Goal: Task Accomplishment & Management: Complete application form

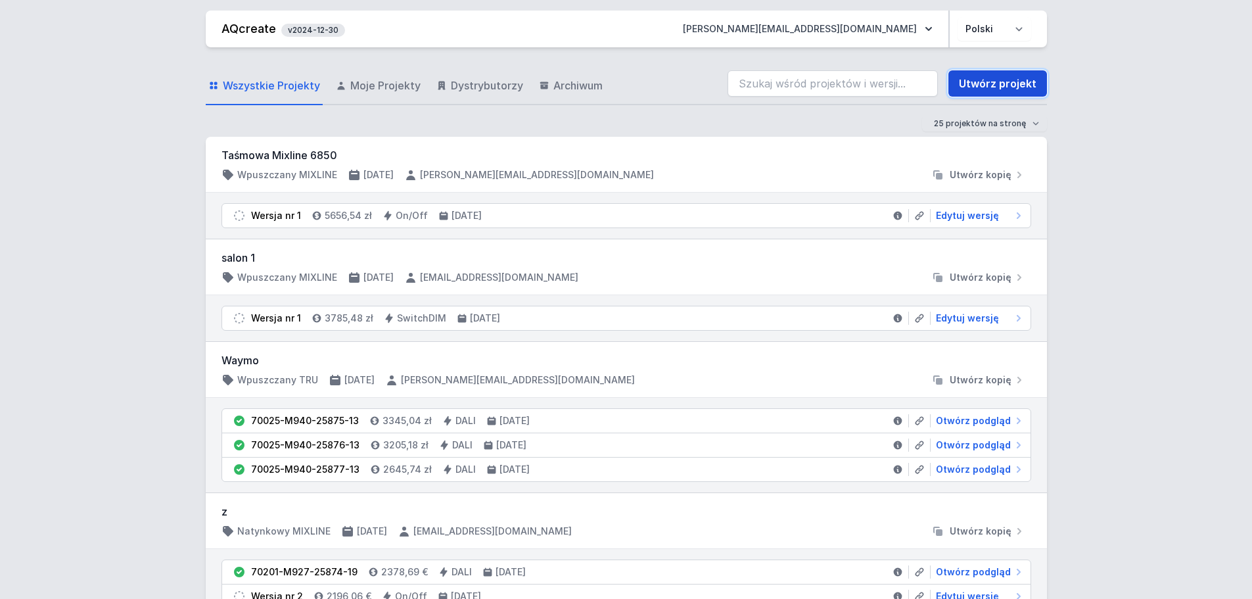
click at [1010, 84] on link "Utwórz projekt" at bounding box center [998, 83] width 99 height 26
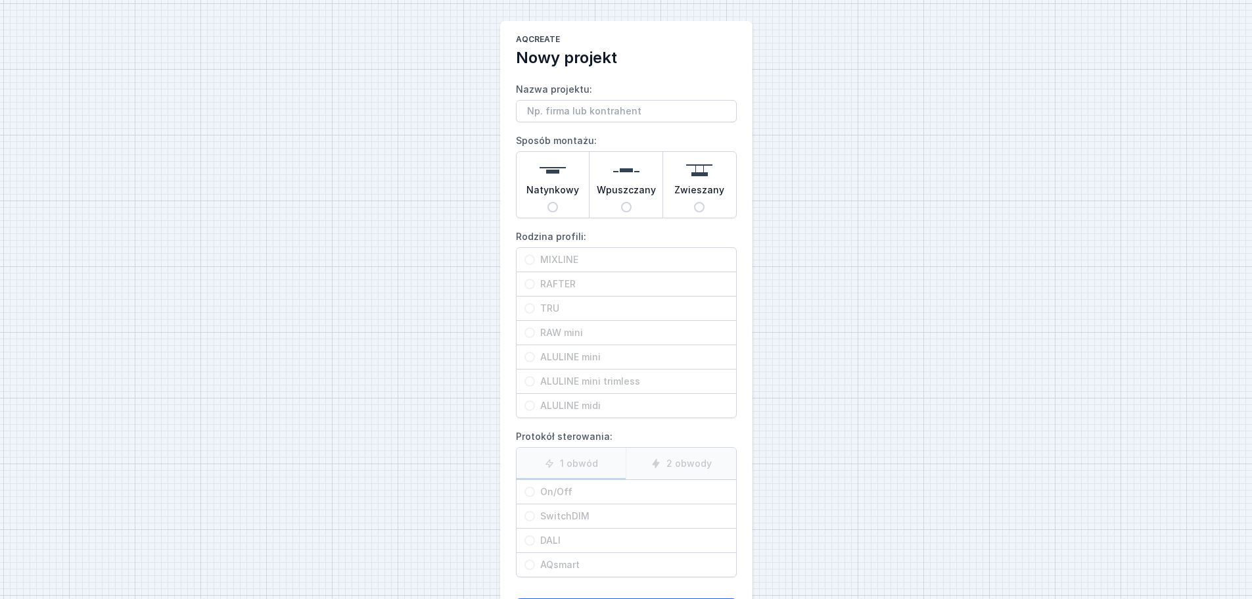
click at [571, 114] on input "Nazwa projektu:" at bounding box center [626, 111] width 221 height 22
click at [453, 158] on div "AQcreate Nowy projekt Nazwa projektu: Sposób montażu: Natynkowy Wpuszczany Zwie…" at bounding box center [626, 329] width 1252 height 659
click at [565, 204] on div "Natynkowy" at bounding box center [553, 185] width 73 height 66
click at [558, 204] on input "Natynkowy" at bounding box center [553, 207] width 11 height 11
radio input "true"
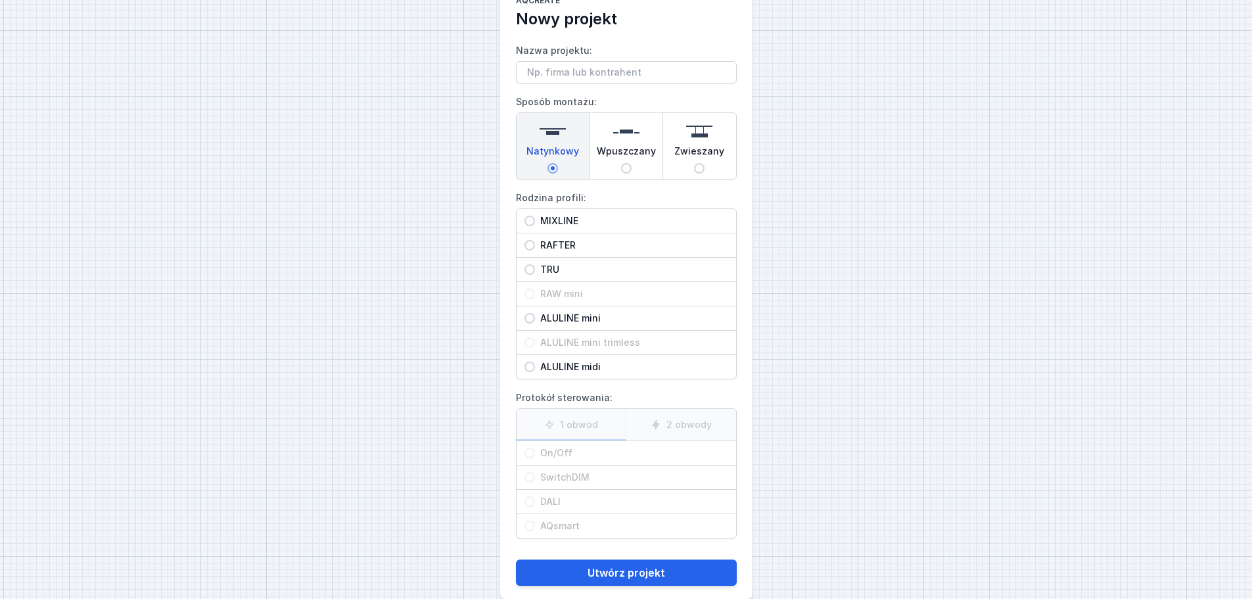
scroll to position [60, 0]
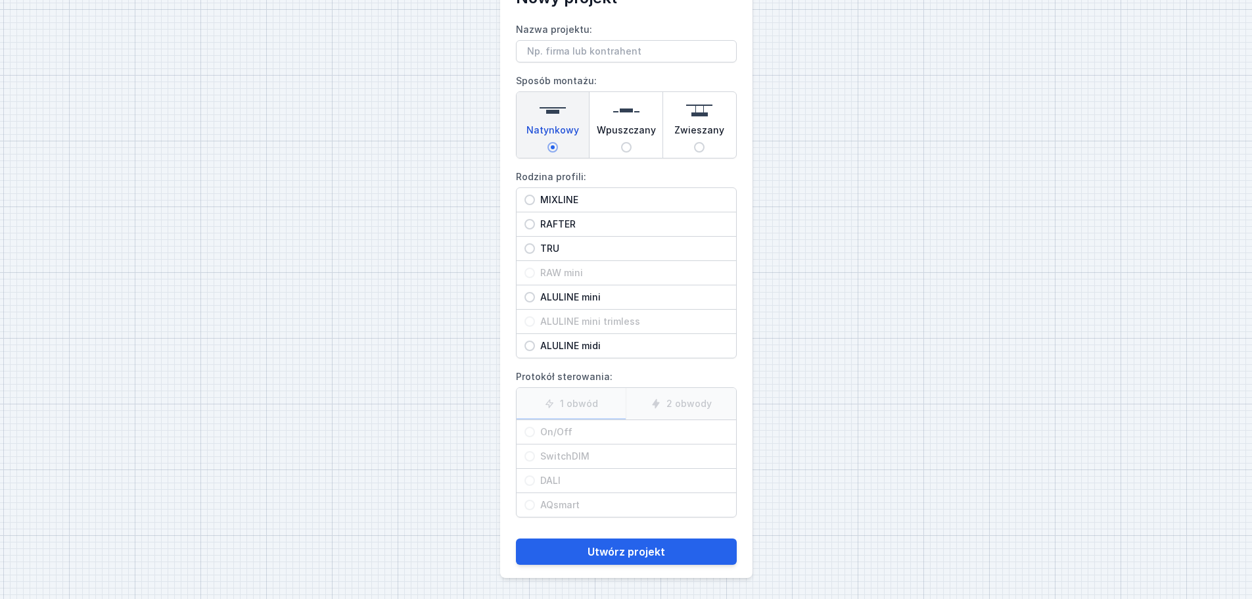
click at [621, 143] on div "Wpuszczany" at bounding box center [626, 125] width 73 height 66
click at [621, 143] on input "Wpuszczany" at bounding box center [626, 147] width 11 height 11
radio input "true"
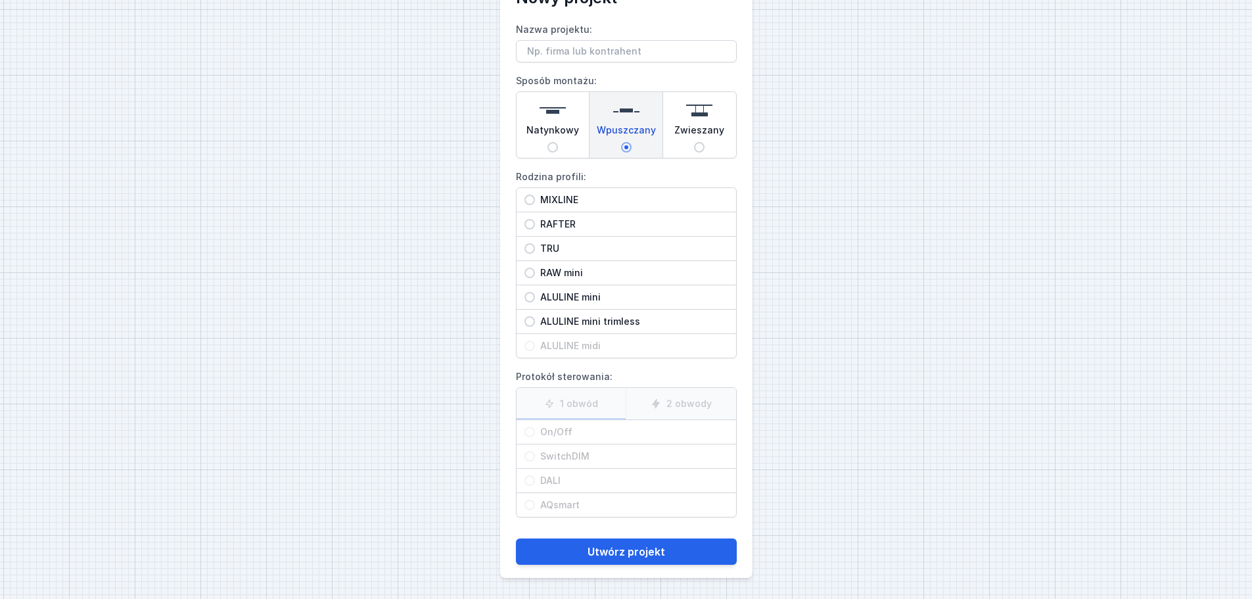
drag, startPoint x: 546, startPoint y: 137, endPoint x: 567, endPoint y: 161, distance: 31.2
click at [548, 137] on span "Natynkowy" at bounding box center [553, 133] width 53 height 18
click at [548, 142] on input "Natynkowy" at bounding box center [553, 147] width 11 height 11
radio input "true"
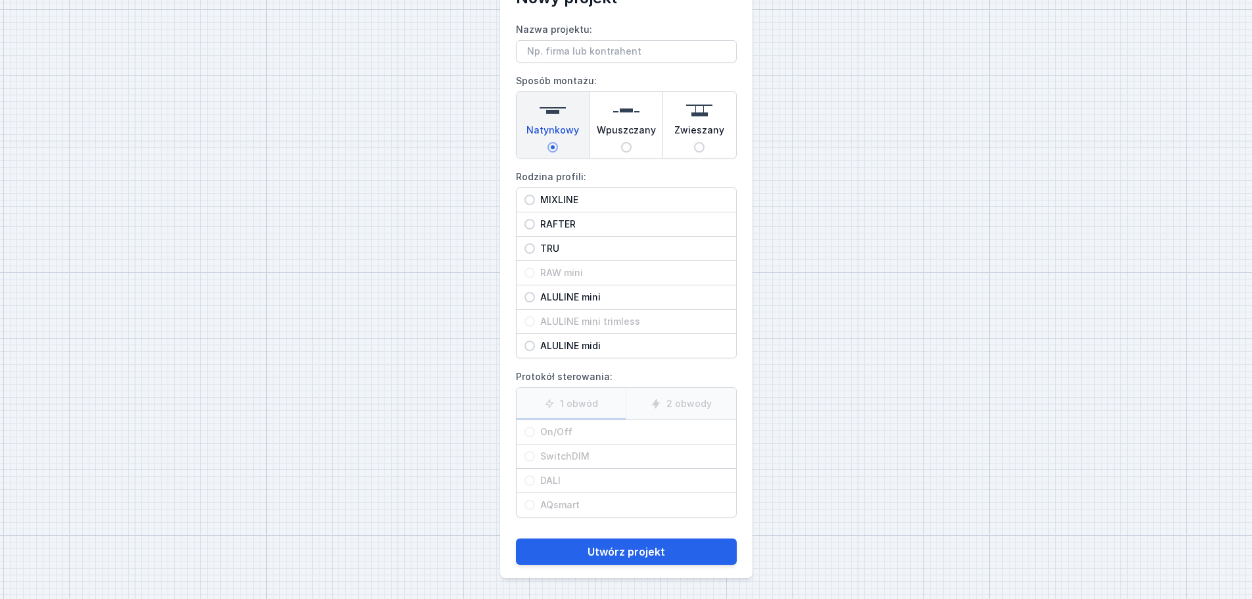
click at [588, 200] on span "MIXLINE" at bounding box center [631, 199] width 193 height 13
click at [535, 200] on input "MIXLINE" at bounding box center [530, 200] width 11 height 11
radio input "true"
click at [588, 431] on span "On/Off" at bounding box center [631, 431] width 193 height 13
click at [535, 431] on input "On/Off" at bounding box center [530, 432] width 11 height 11
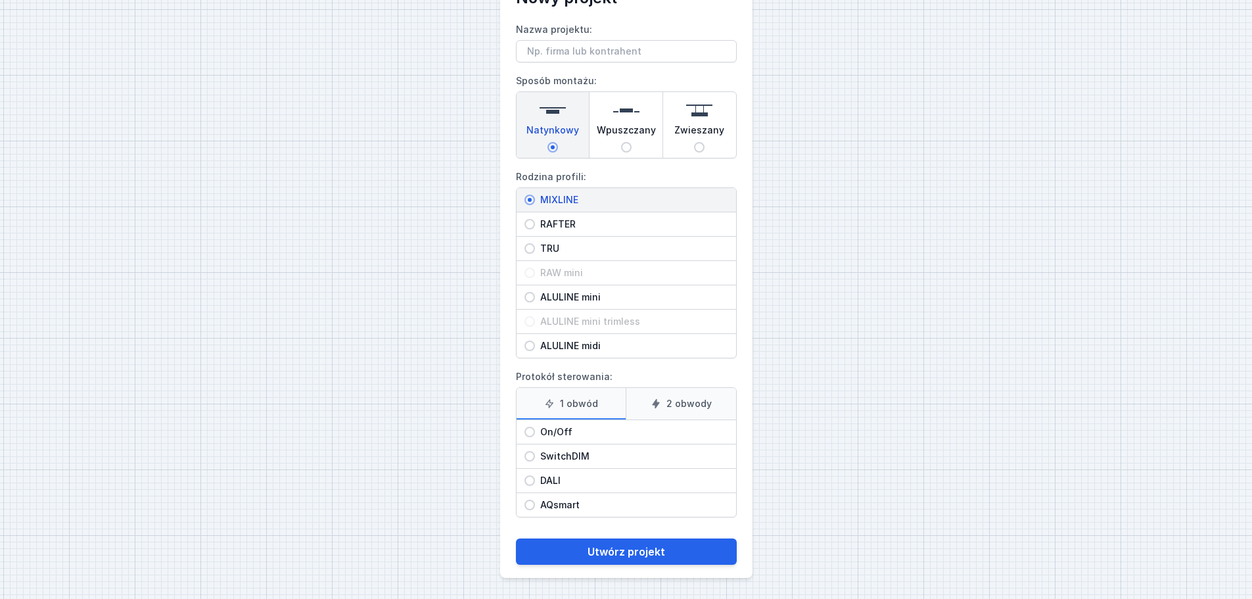
radio input "true"
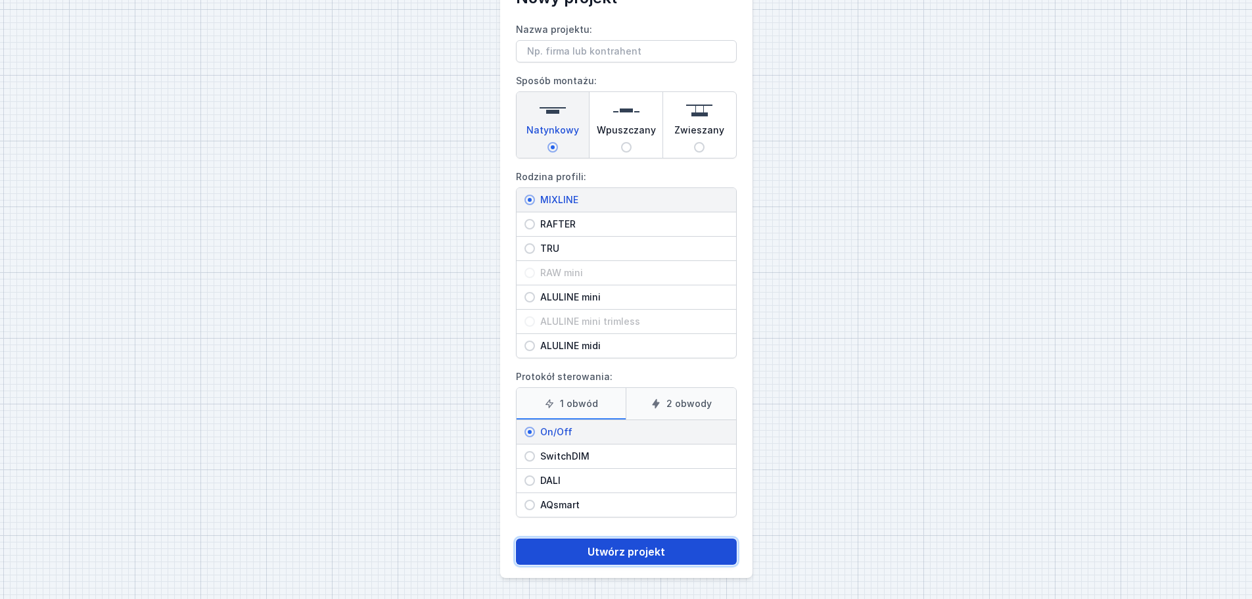
click at [625, 552] on button "Utwórz projekt" at bounding box center [626, 551] width 221 height 26
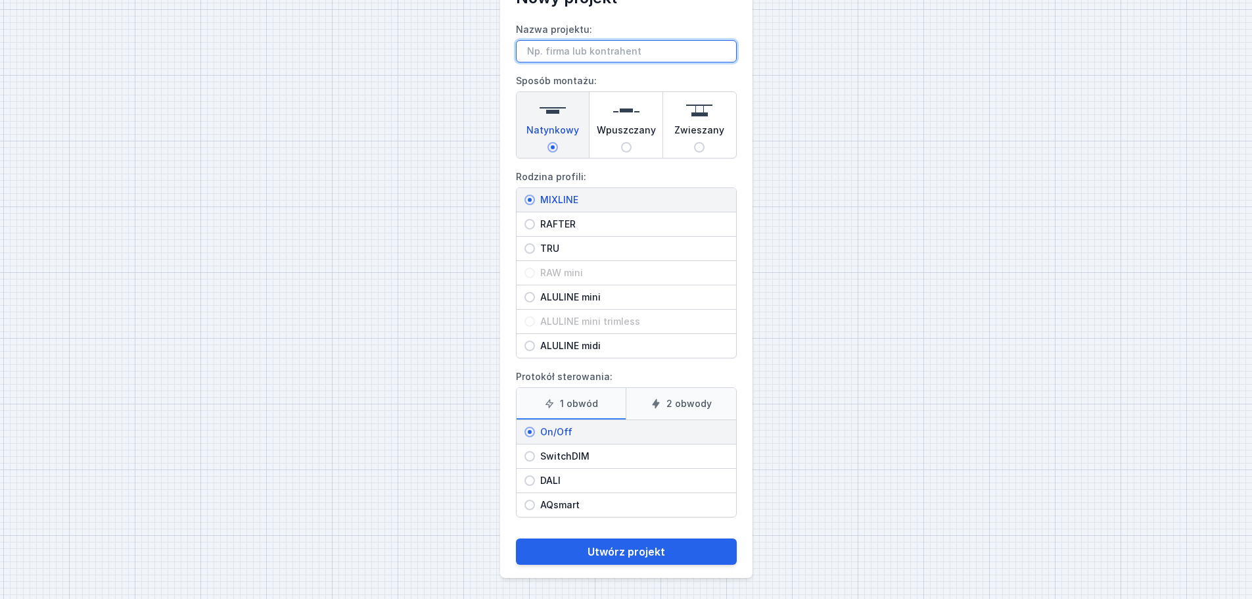
click at [582, 41] on input "Nazwa projektu:" at bounding box center [626, 51] width 221 height 22
click at [602, 49] on input "Nazwa projektu:" at bounding box center [626, 51] width 221 height 22
type input "Test"
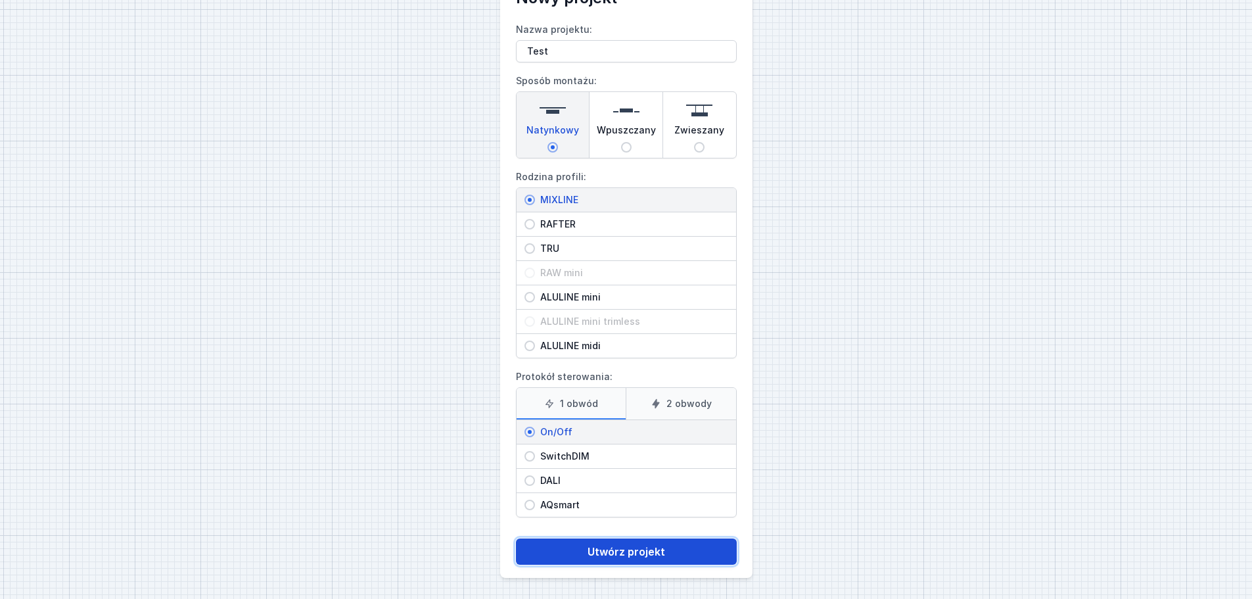
click at [654, 544] on button "Utwórz projekt" at bounding box center [626, 551] width 221 height 26
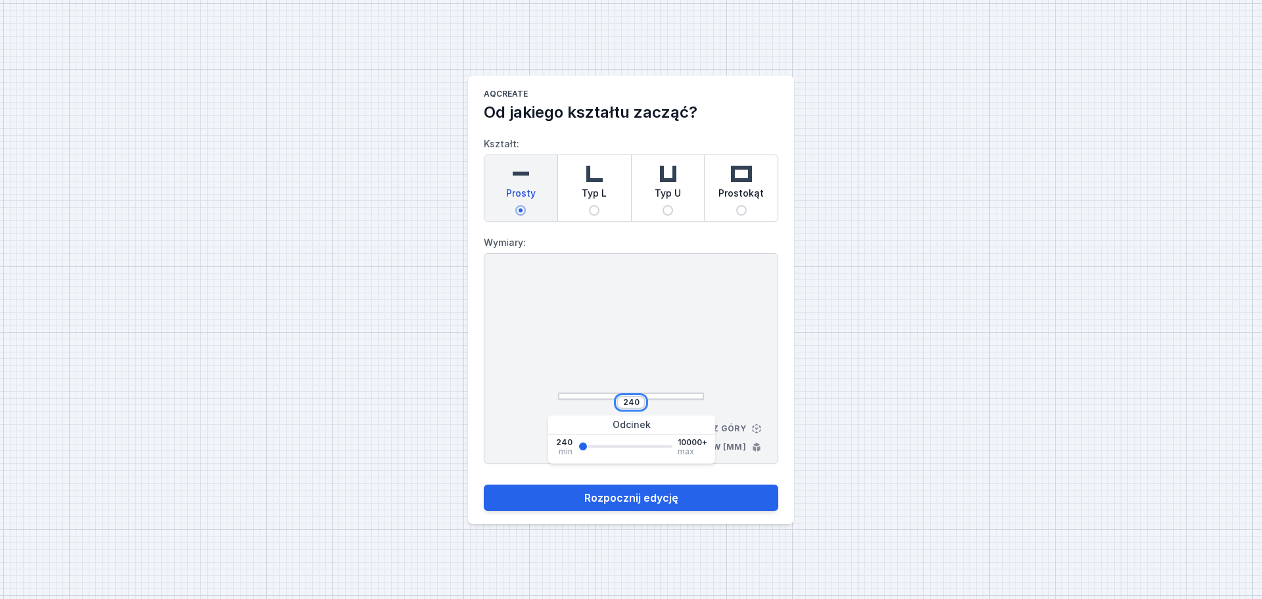
click at [632, 400] on input "240" at bounding box center [631, 402] width 21 height 11
type input "20000"
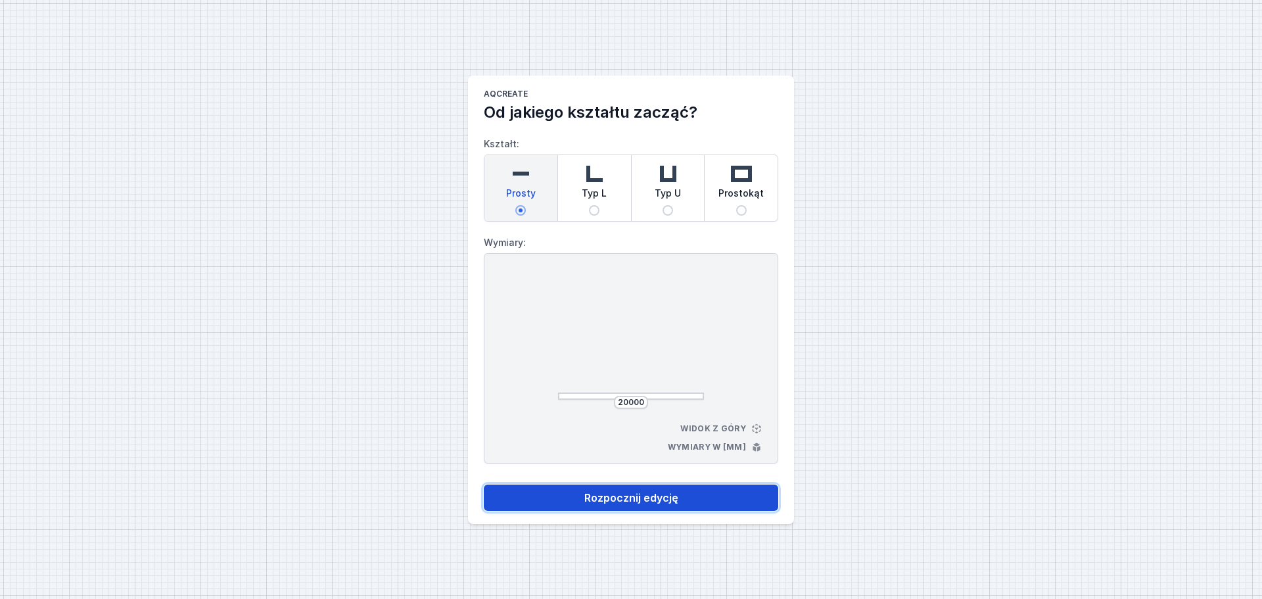
click at [637, 497] on button "Rozpocznij edycję" at bounding box center [631, 497] width 294 height 26
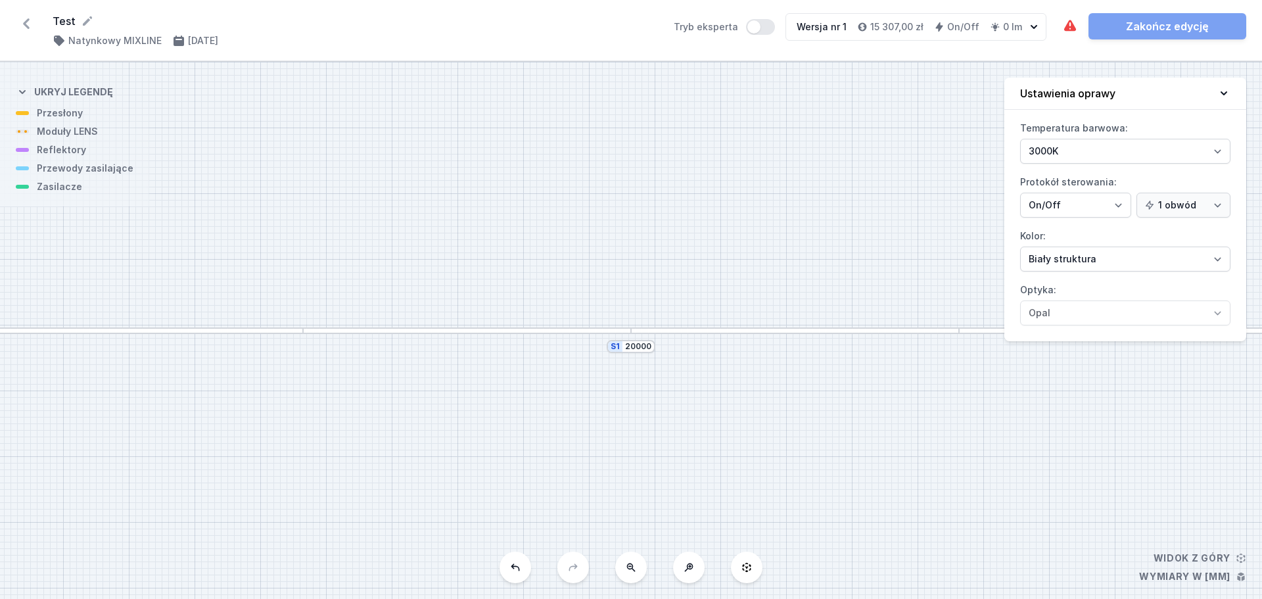
click at [569, 330] on div at bounding box center [467, 330] width 328 height 7
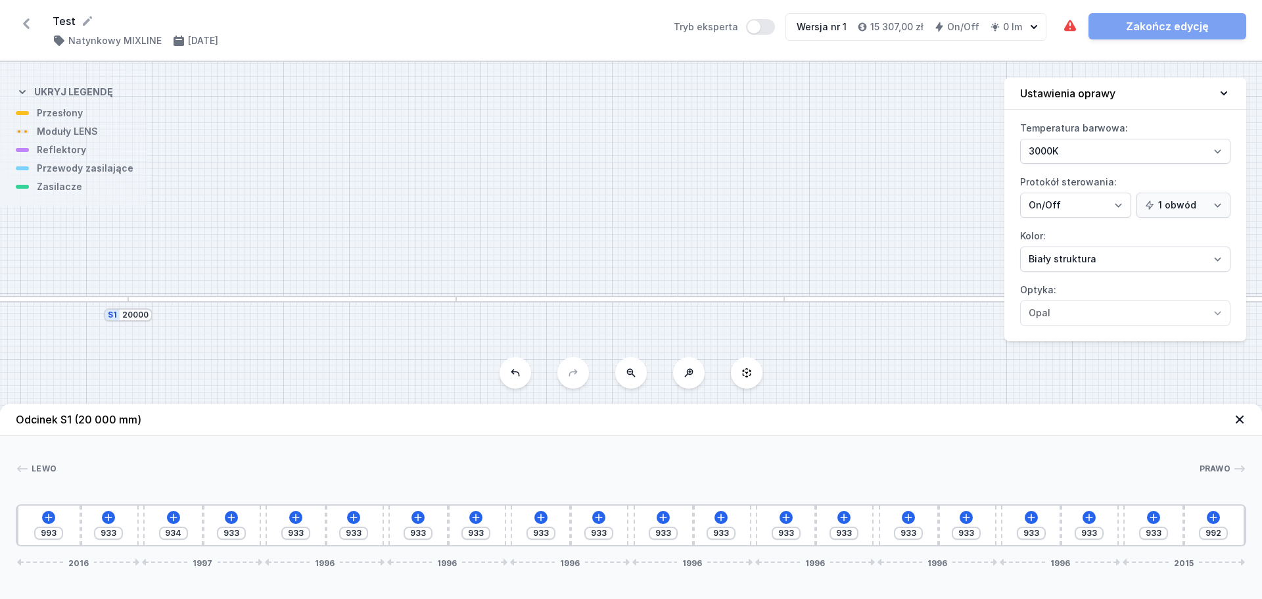
drag, startPoint x: 743, startPoint y: 258, endPoint x: 240, endPoint y: 227, distance: 503.9
click at [240, 227] on div "S1 20000" at bounding box center [631, 330] width 1262 height 537
drag, startPoint x: 726, startPoint y: 222, endPoint x: 310, endPoint y: 224, distance: 416.1
click at [310, 224] on div "S1 20000" at bounding box center [631, 330] width 1262 height 537
drag, startPoint x: 768, startPoint y: 204, endPoint x: 893, endPoint y: 238, distance: 128.9
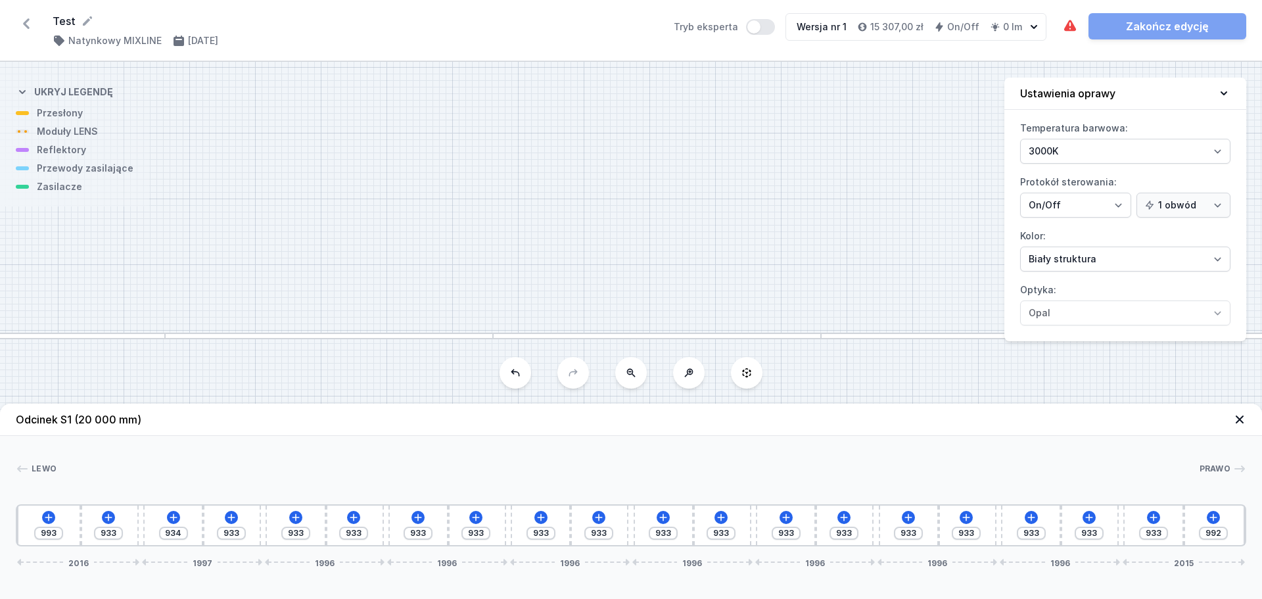
click at [893, 238] on div "S1 20000" at bounding box center [631, 330] width 1262 height 537
drag, startPoint x: 387, startPoint y: 266, endPoint x: 872, endPoint y: 225, distance: 486.8
click at [872, 226] on div "S1 20000" at bounding box center [631, 330] width 1262 height 537
drag, startPoint x: 451, startPoint y: 254, endPoint x: 737, endPoint y: 254, distance: 285.9
click at [737, 254] on div "S1 20000" at bounding box center [631, 330] width 1262 height 537
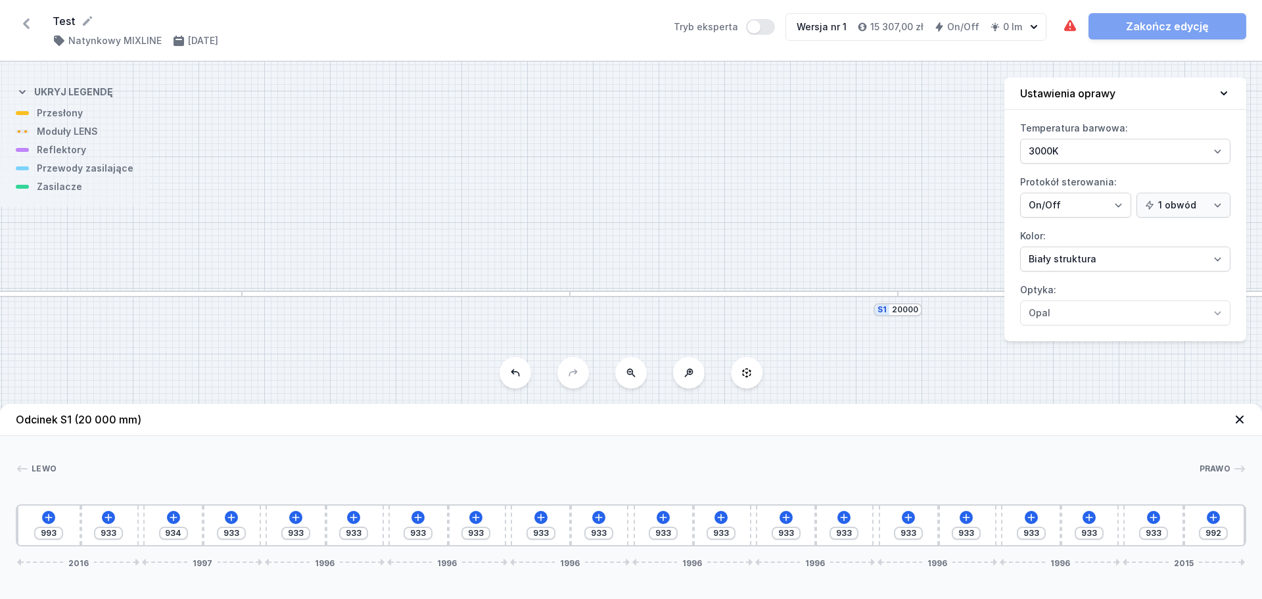
drag, startPoint x: 446, startPoint y: 260, endPoint x: 723, endPoint y: 260, distance: 277.4
click at [723, 260] on div "S1 20000" at bounding box center [631, 330] width 1262 height 537
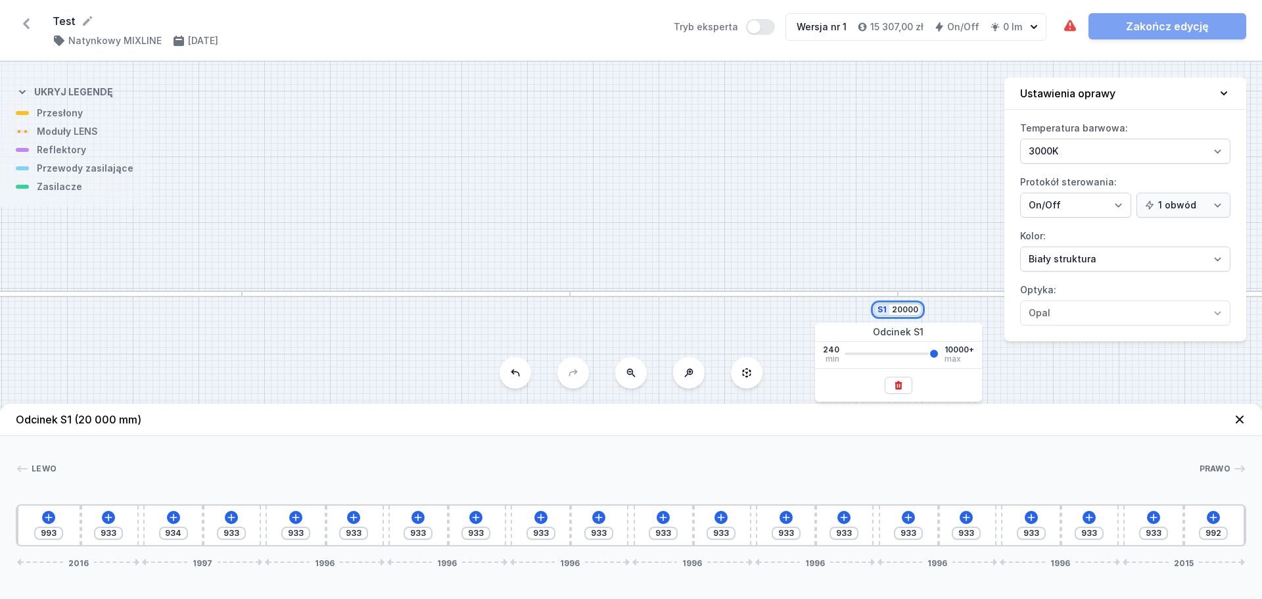
drag, startPoint x: 892, startPoint y: 308, endPoint x: 949, endPoint y: 310, distance: 56.6
click at [949, 310] on div "S1 20000" at bounding box center [631, 330] width 1262 height 537
type input "1"
type input "10000"
type input "17"
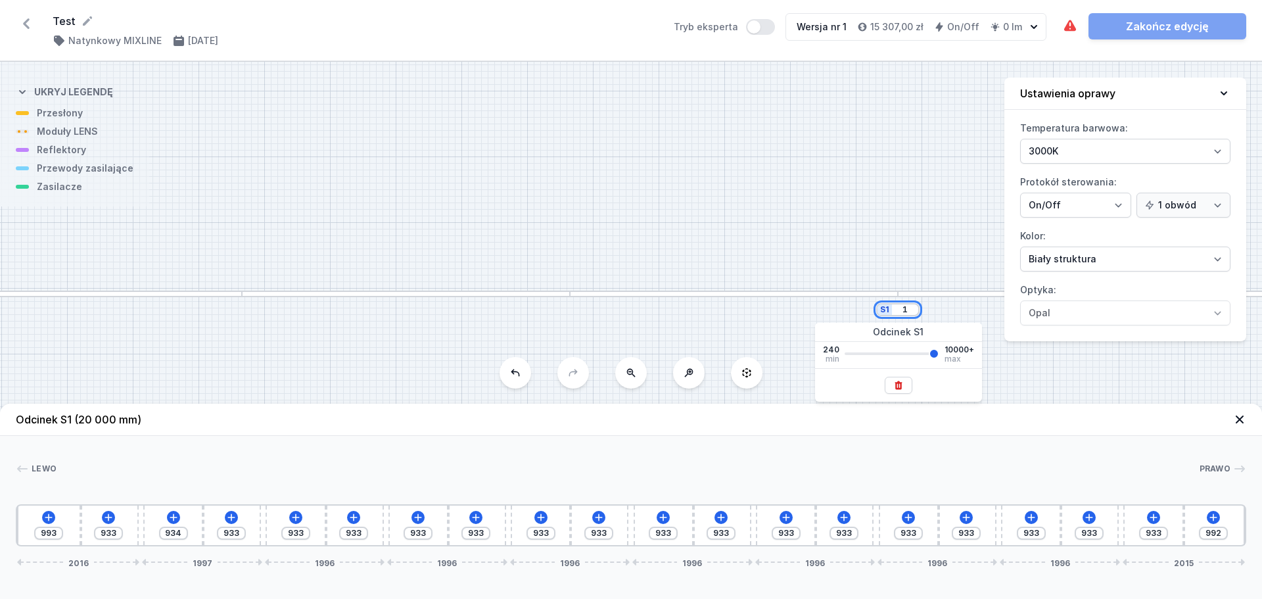
type input "10000"
type input "178"
type input "10000"
type input "1785"
type input "10000"
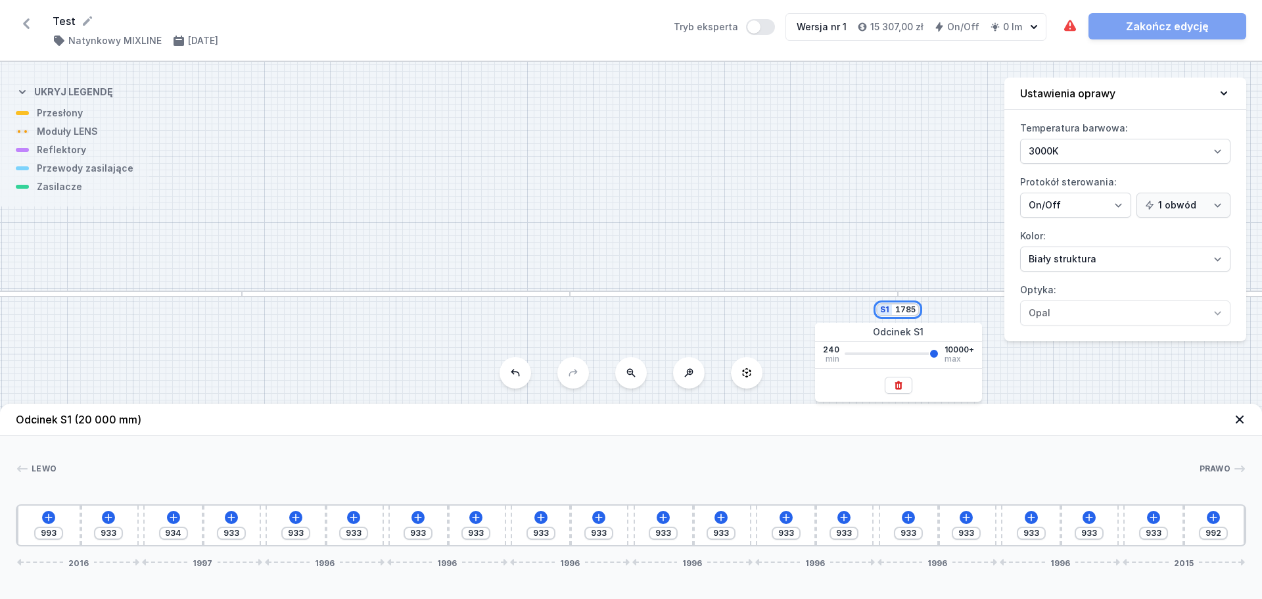
type input "17850"
type input "10000"
type input "17850"
type input "916"
type input "915"
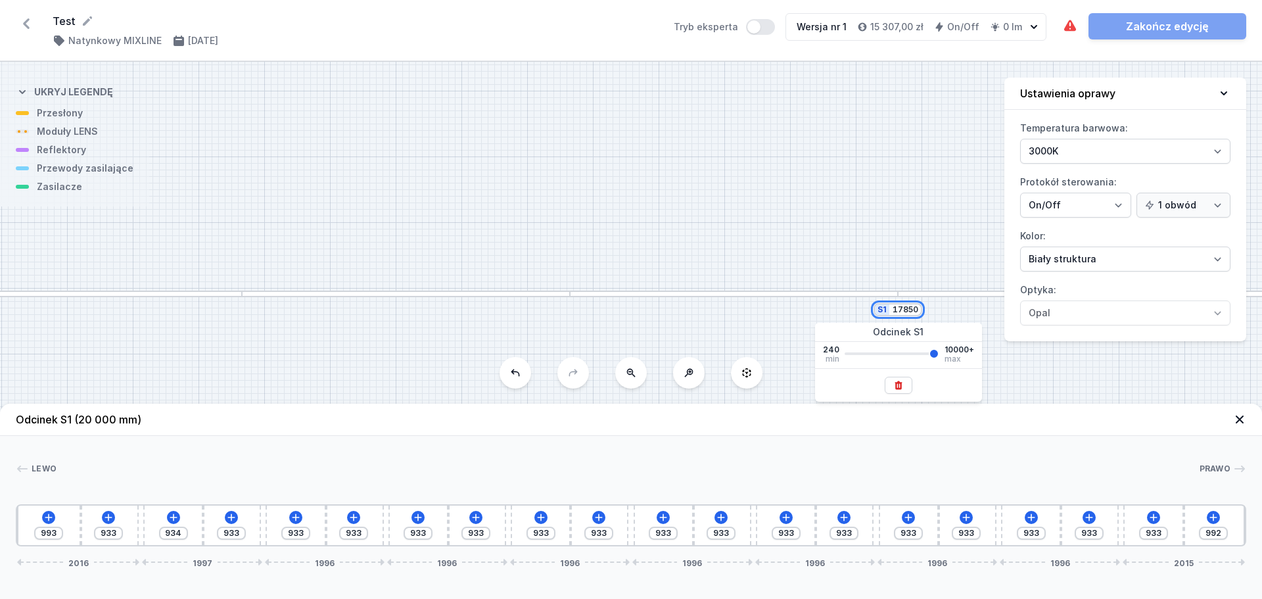
type input "916"
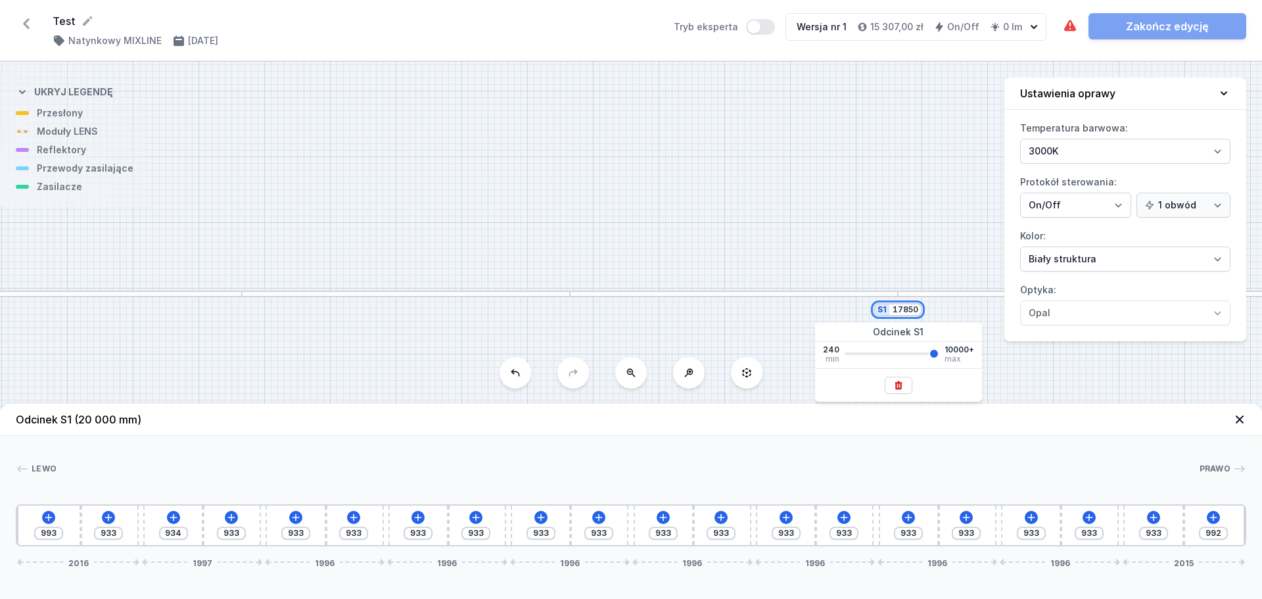
type input "916"
type input "975"
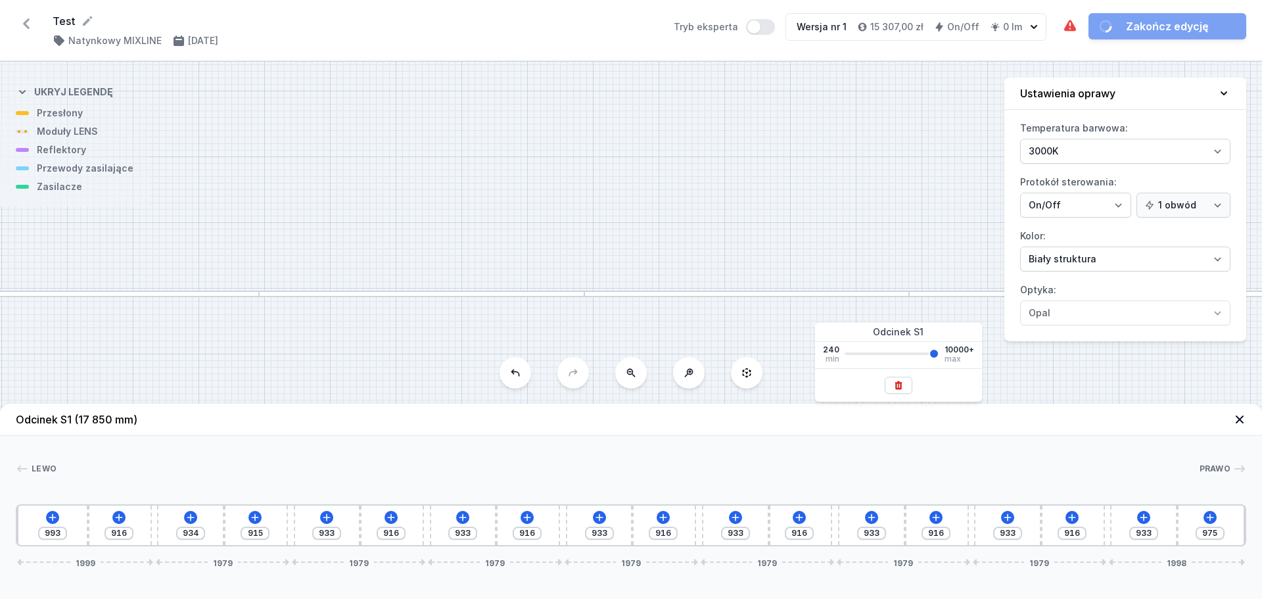
type input "10000"
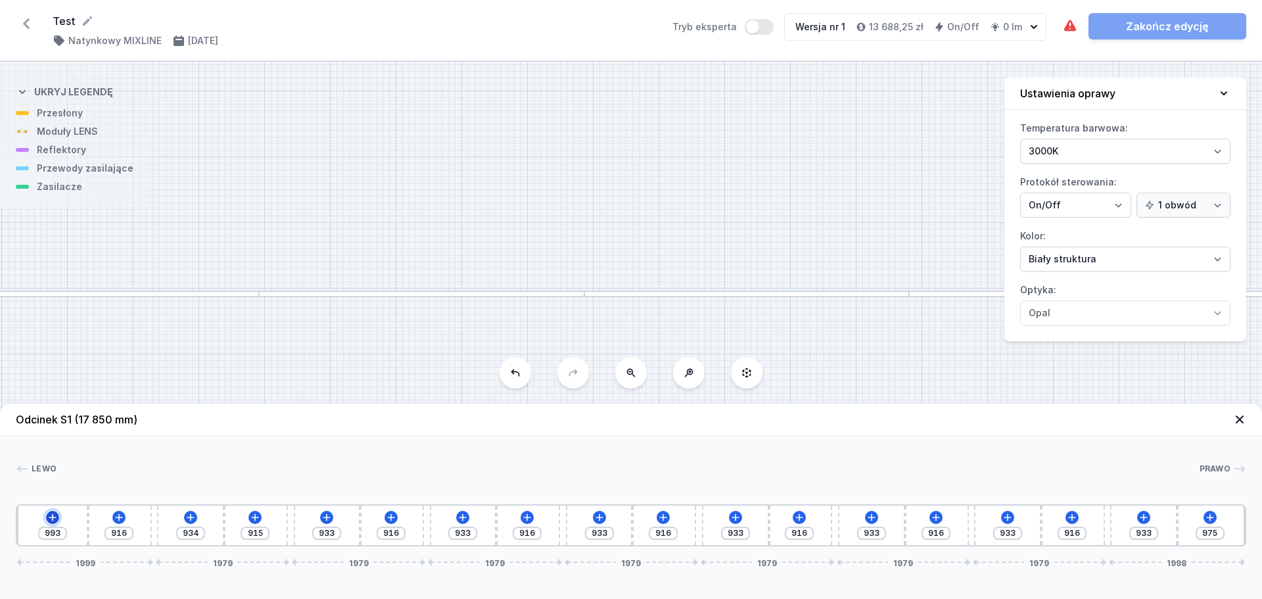
click at [55, 515] on icon at bounding box center [52, 517] width 11 height 11
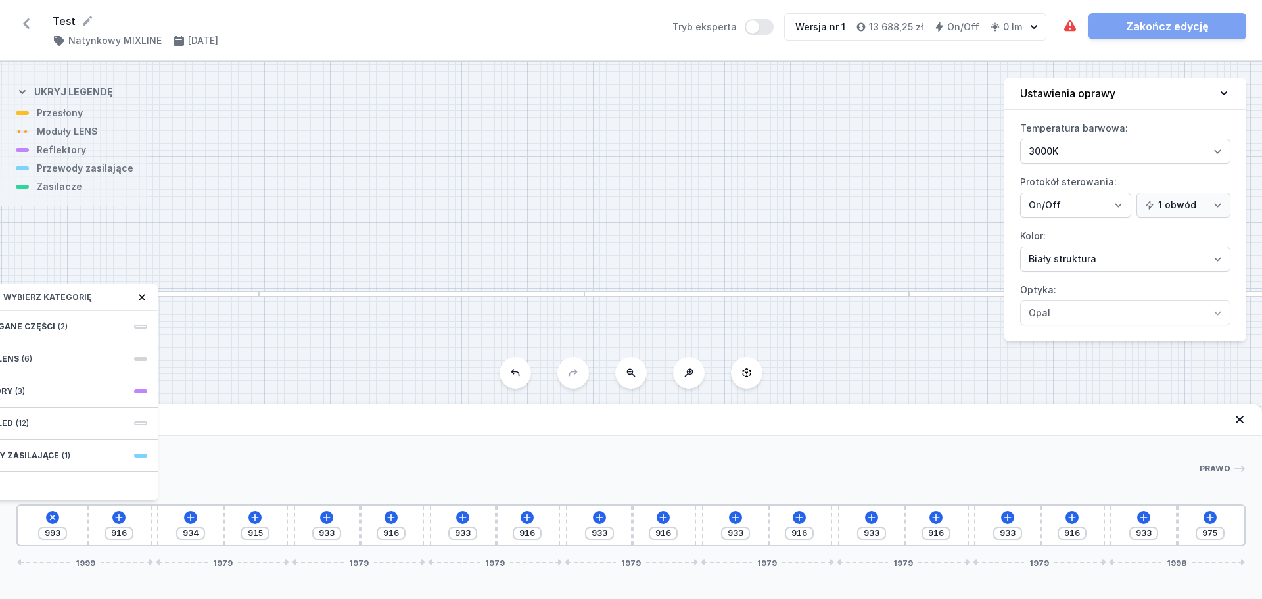
drag, startPoint x: 81, startPoint y: 292, endPoint x: 93, endPoint y: 288, distance: 12.5
click at [93, 288] on div "Wybierz kategorię" at bounding box center [52, 297] width 210 height 27
click at [138, 294] on icon at bounding box center [142, 297] width 11 height 11
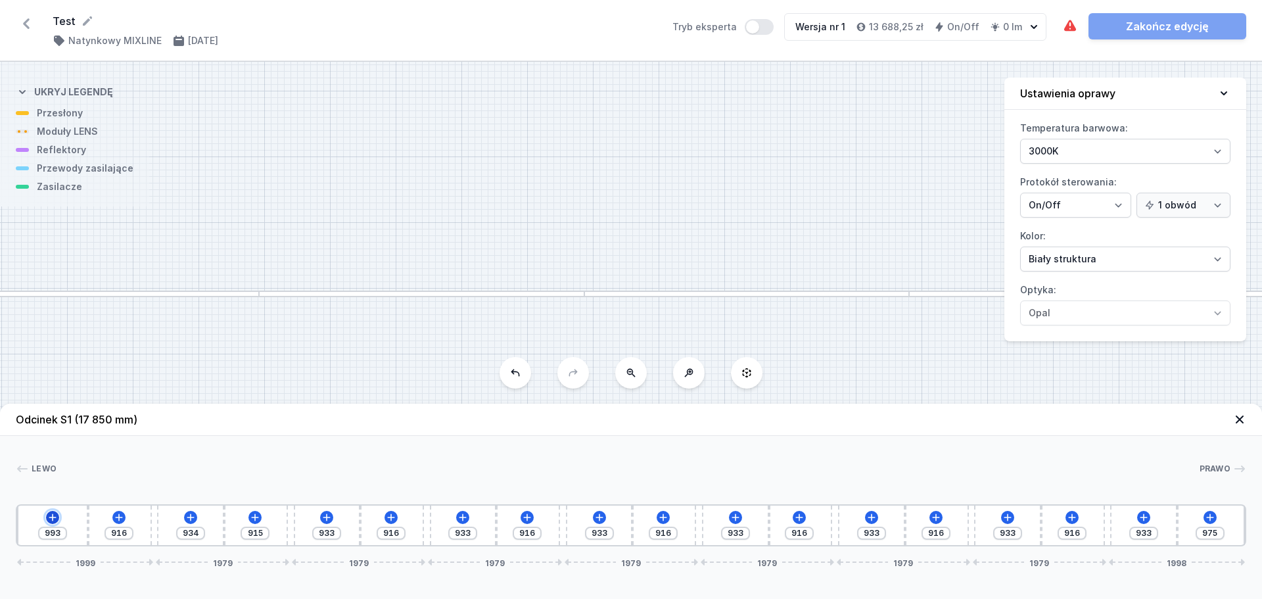
click at [55, 516] on icon at bounding box center [52, 517] width 11 height 11
click at [465, 517] on icon at bounding box center [462, 516] width 7 height 7
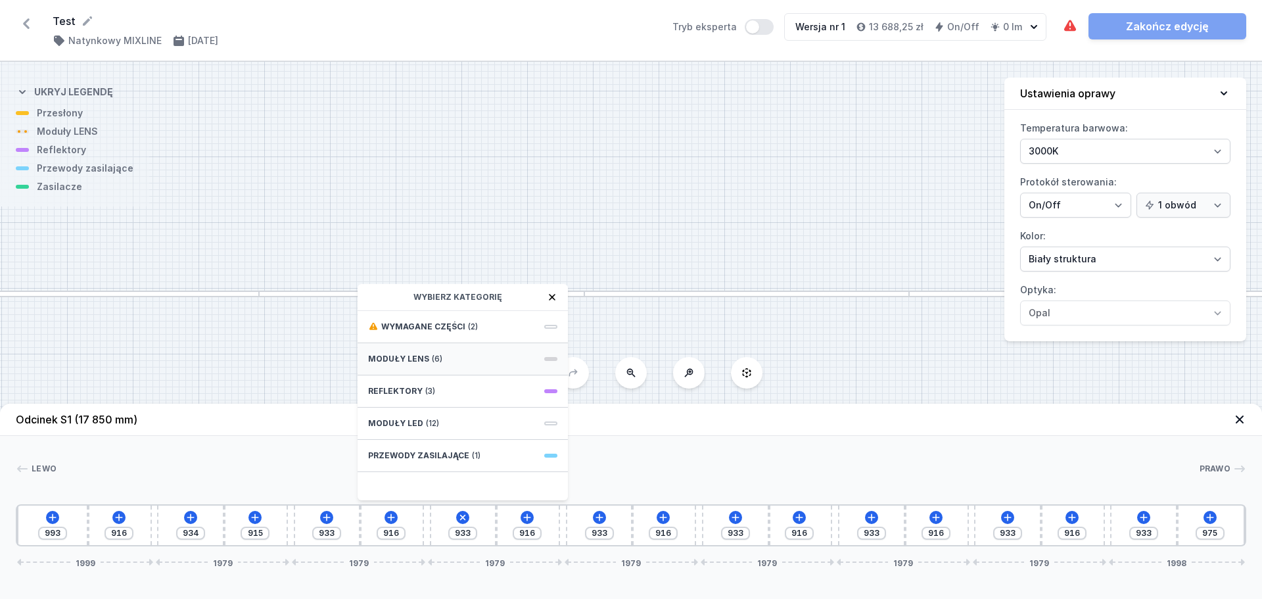
click at [439, 360] on span "(6)" at bounding box center [437, 359] width 11 height 11
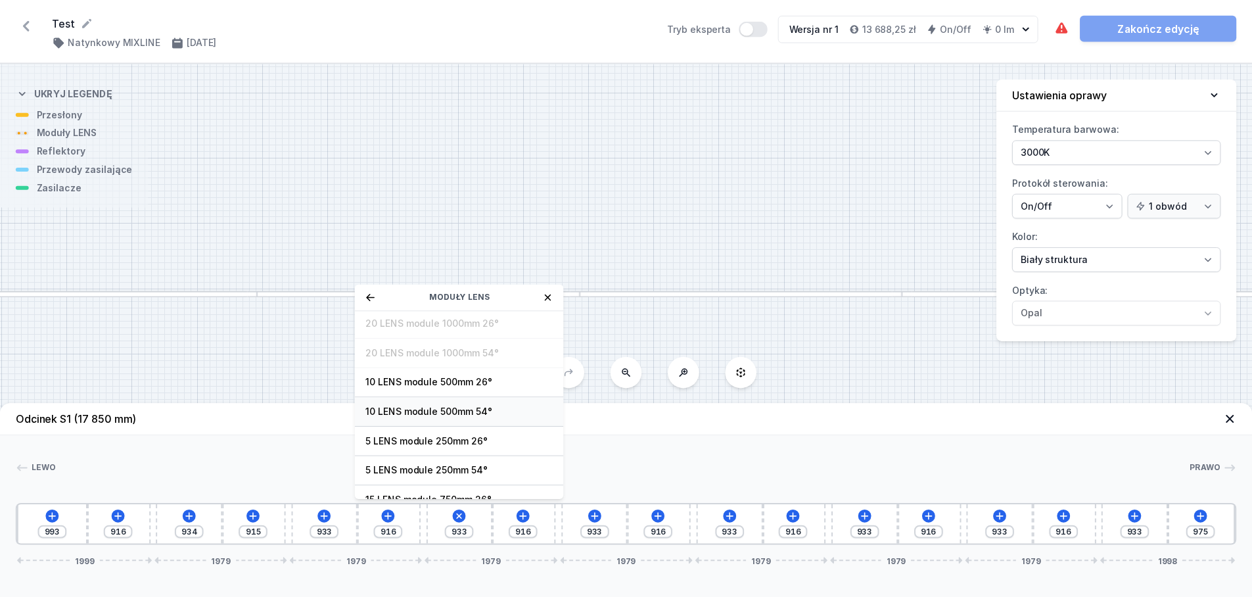
scroll to position [47, 0]
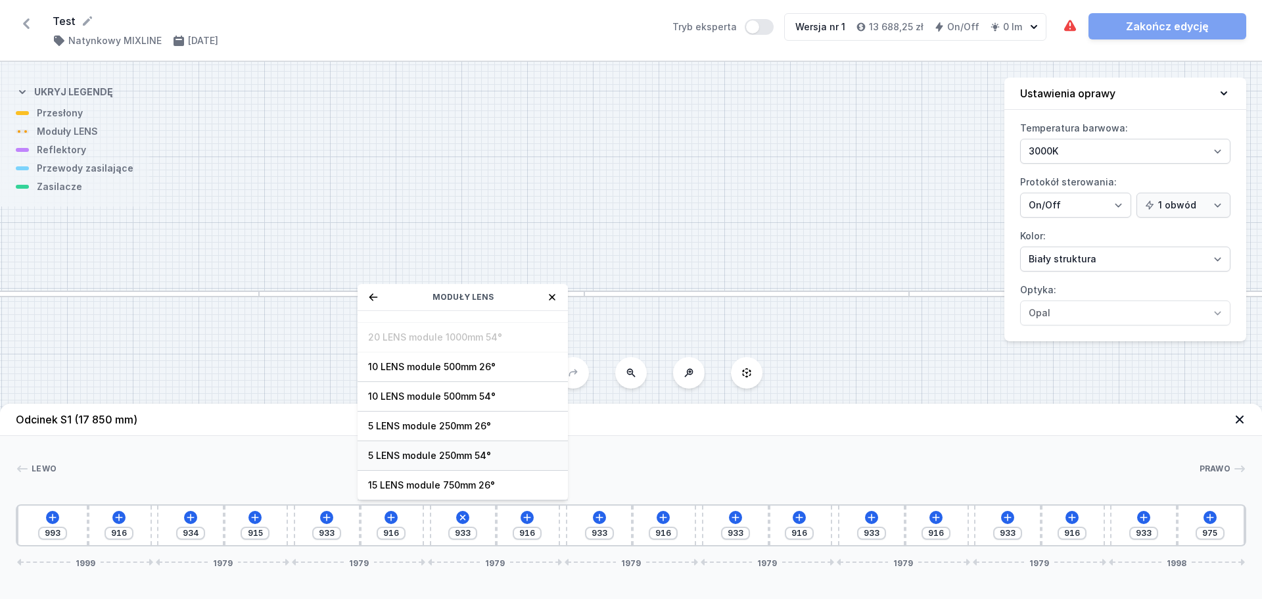
click at [473, 455] on span "5 LENS module 250mm 54°" at bounding box center [462, 455] width 189 height 13
type input "683"
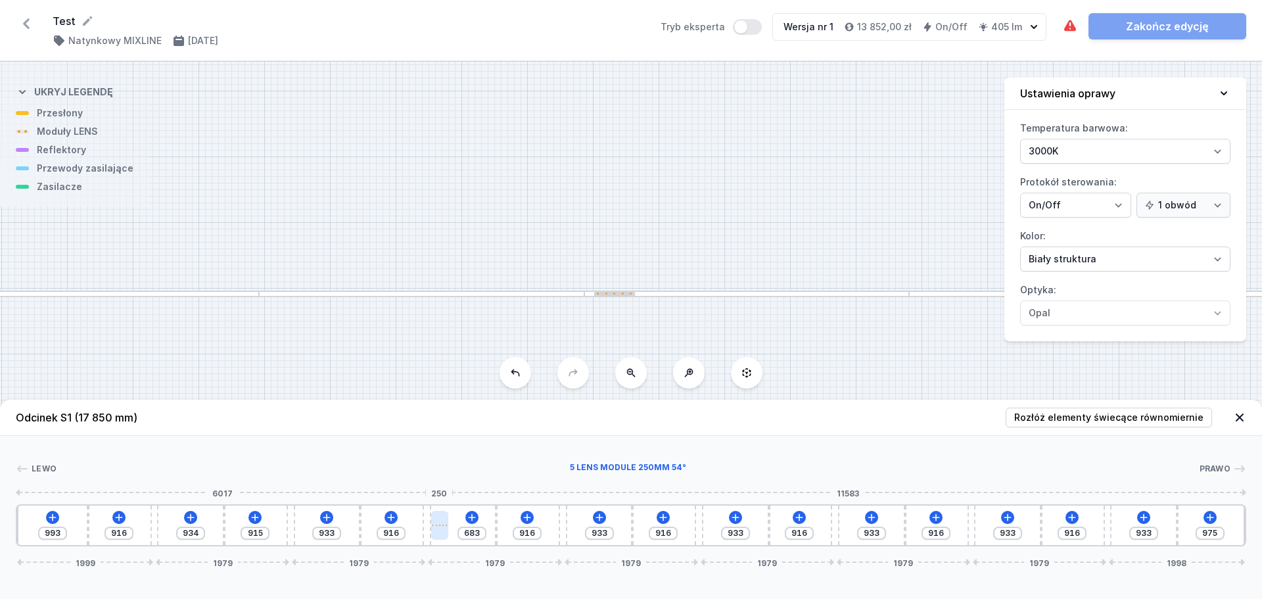
click at [440, 530] on div at bounding box center [439, 525] width 17 height 29
select select "1516"
click at [435, 488] on icon at bounding box center [440, 487] width 11 height 11
type input "183"
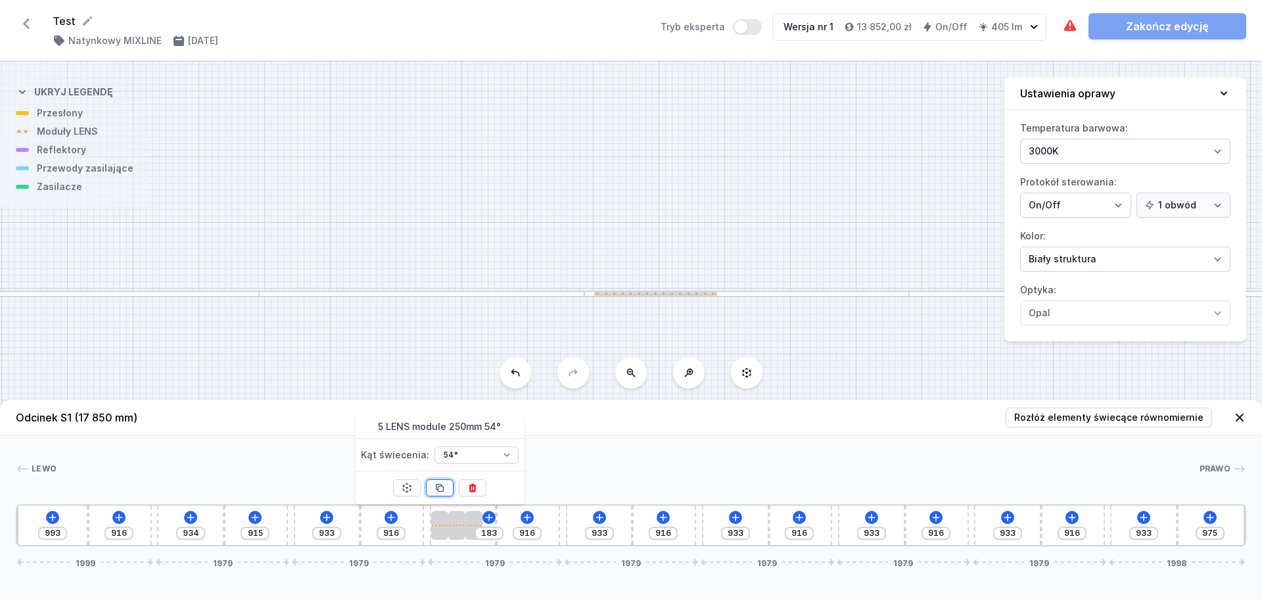
click at [435, 488] on icon at bounding box center [440, 487] width 11 height 11
type input "171"
click at [435, 487] on icon at bounding box center [440, 487] width 11 height 11
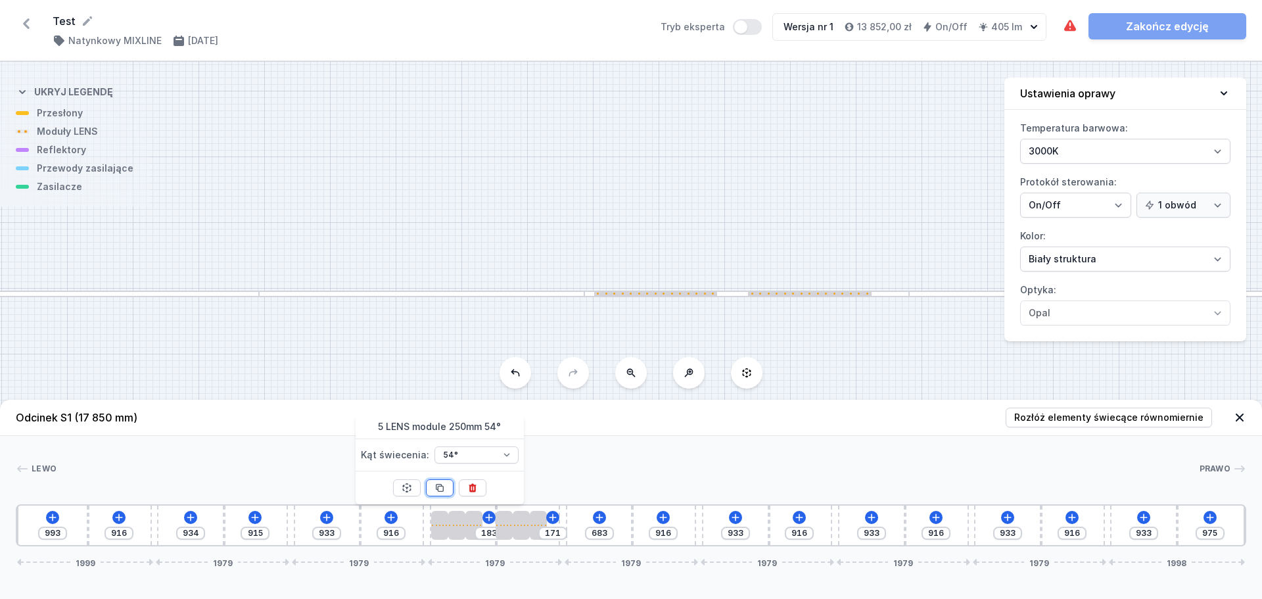
click at [439, 487] on icon at bounding box center [440, 487] width 11 height 11
click at [441, 487] on icon at bounding box center [440, 487] width 11 height 11
type input "183"
click at [446, 490] on button at bounding box center [440, 487] width 28 height 17
click at [450, 494] on button at bounding box center [440, 487] width 28 height 17
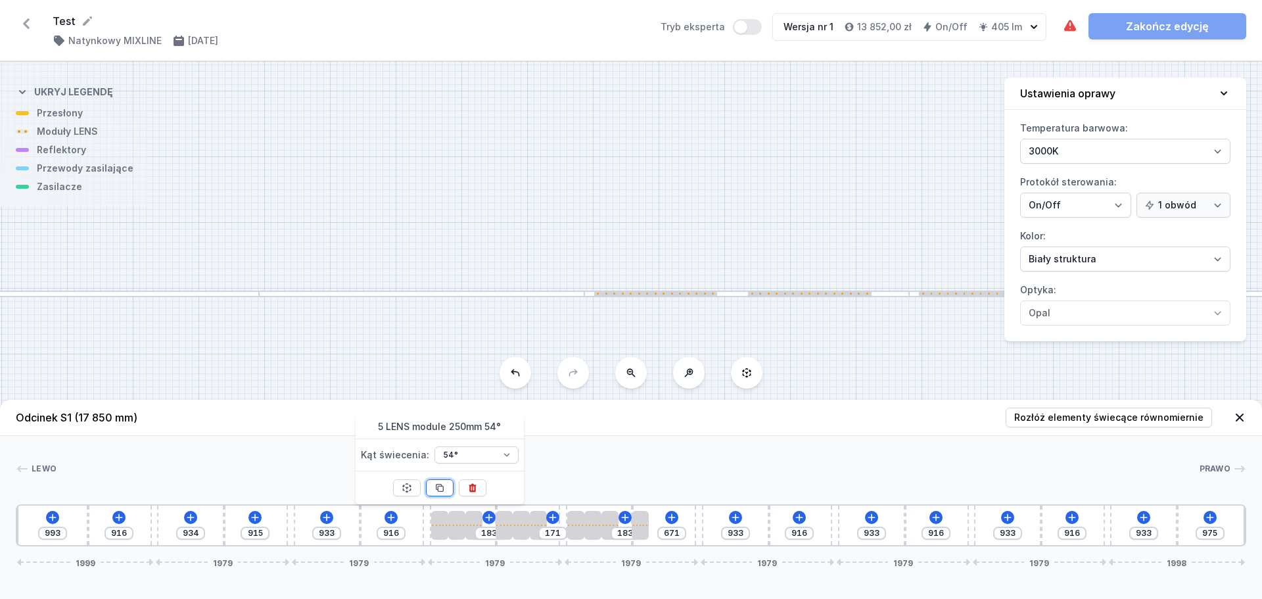
type input "421"
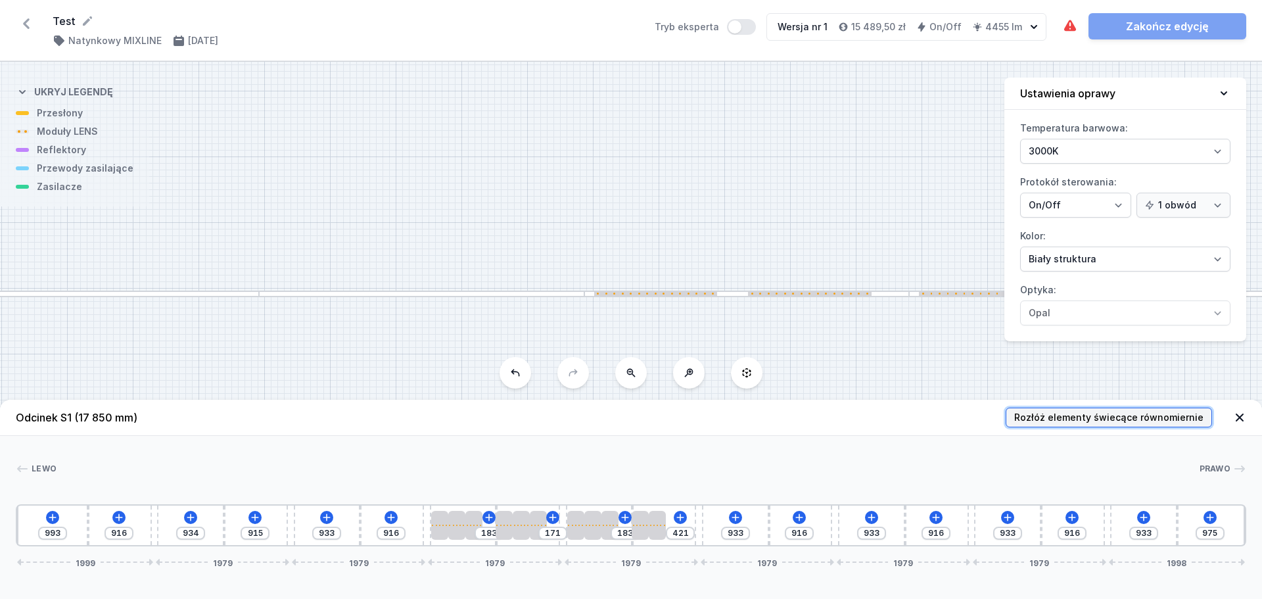
click at [1135, 418] on span "Rozłóż elementy świecące równomiernie" at bounding box center [1108, 417] width 189 height 13
type input "431"
type input "902"
type input "447"
type input "918"
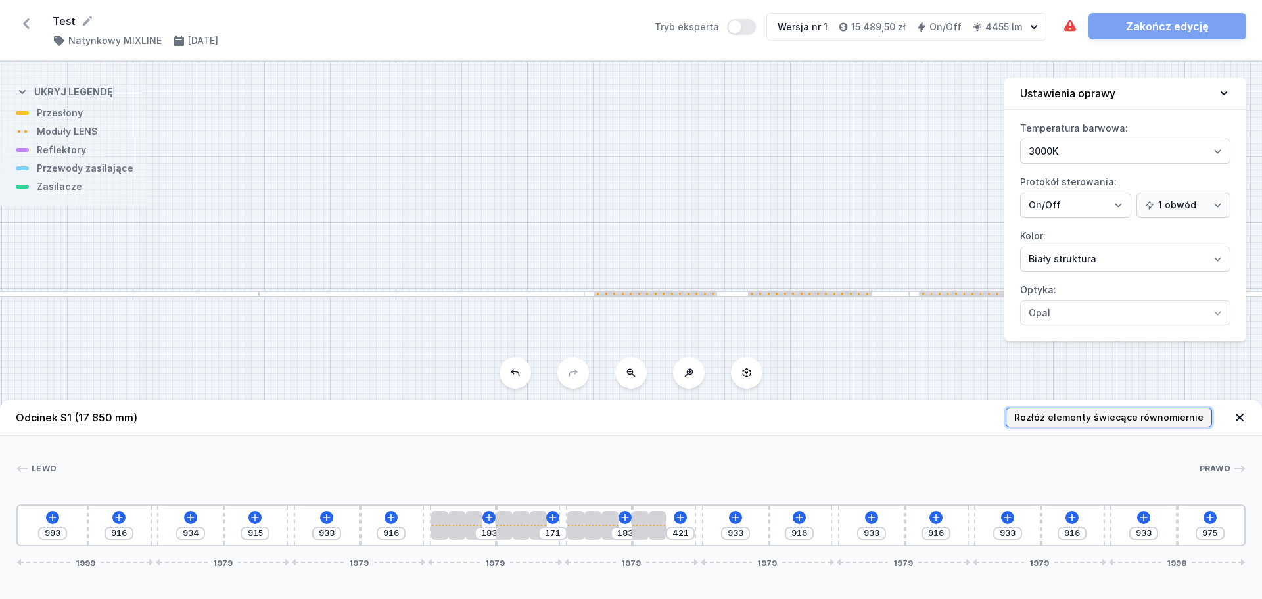
type input "336"
type input "807"
type input "352"
type input "823"
type input "241"
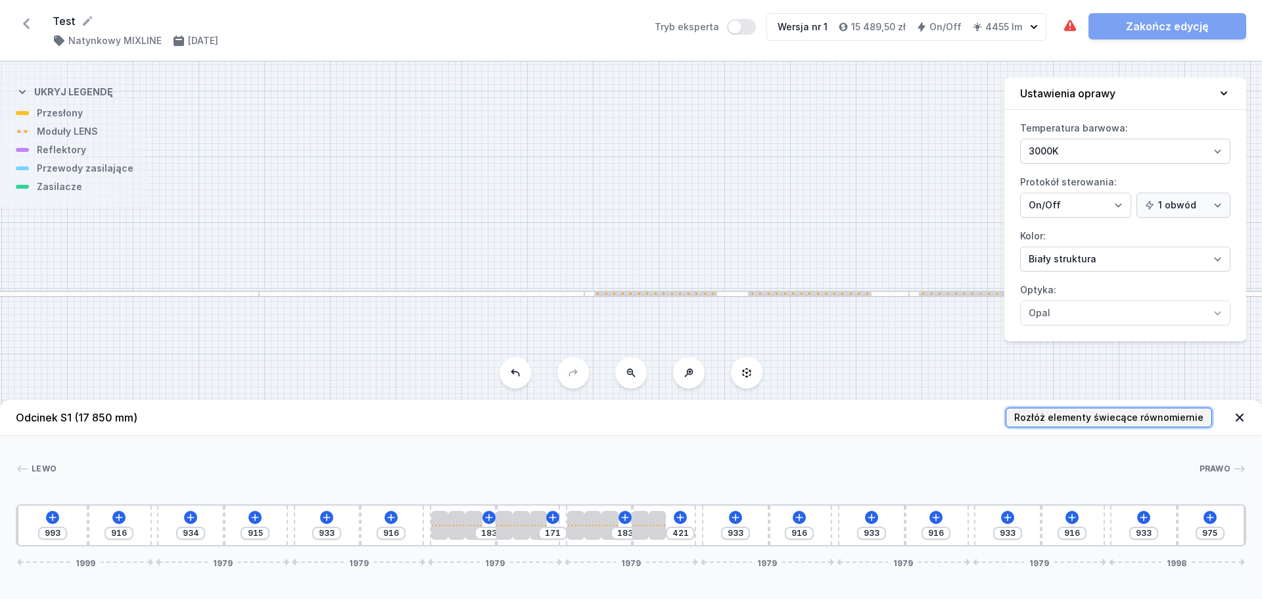
type input "712"
type input "257"
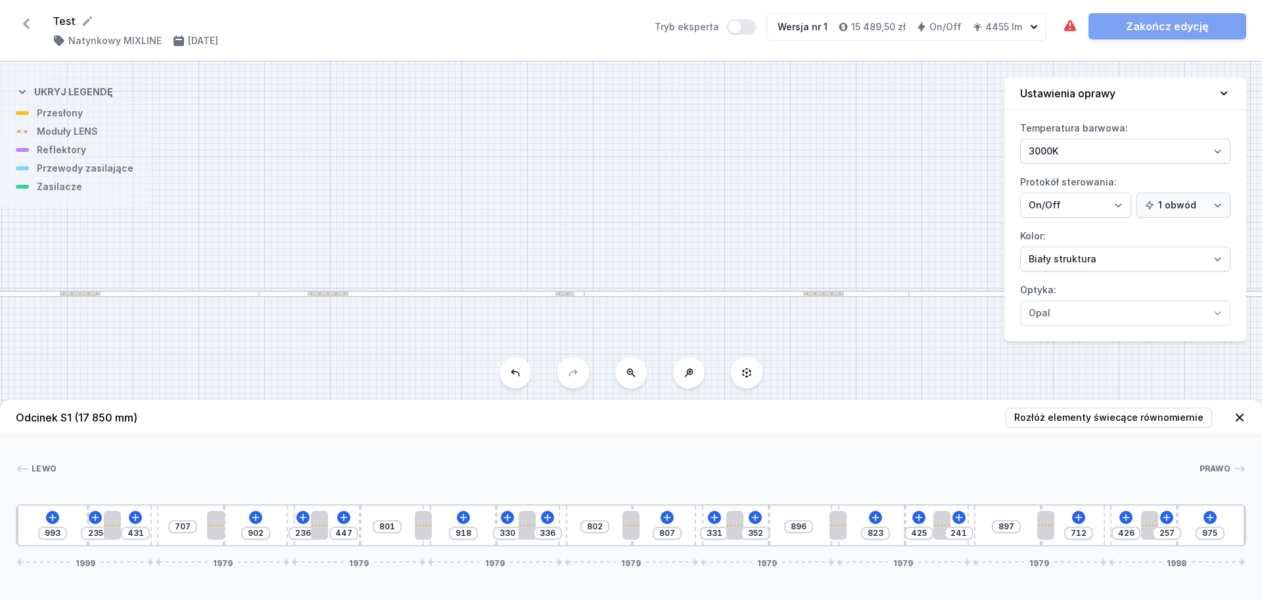
click at [24, 23] on icon at bounding box center [26, 23] width 21 height 21
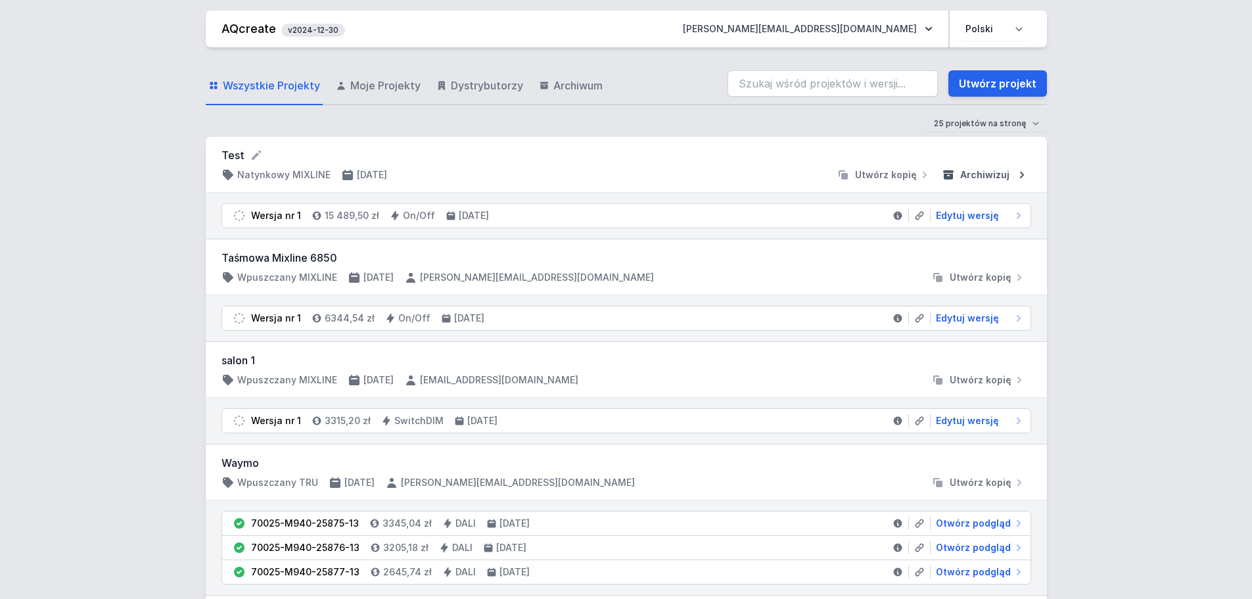
click at [974, 170] on span "Archiwizuj" at bounding box center [984, 174] width 49 height 13
